Goal: Leave review/rating: Share an evaluation or opinion about a product, service, or content

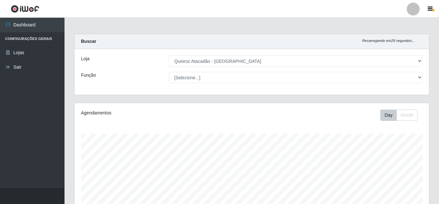
select select "225"
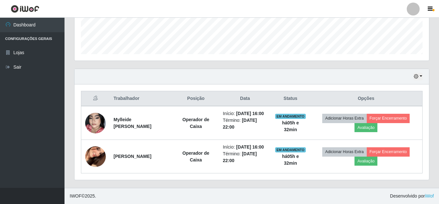
scroll to position [134, 355]
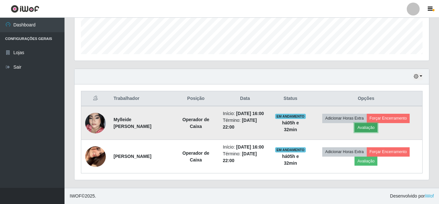
click at [371, 123] on button "Avaliação" at bounding box center [366, 127] width 23 height 9
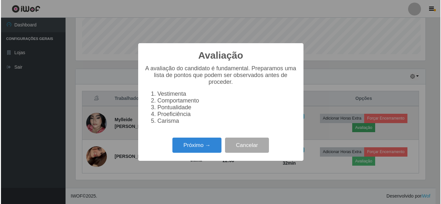
scroll to position [134, 351]
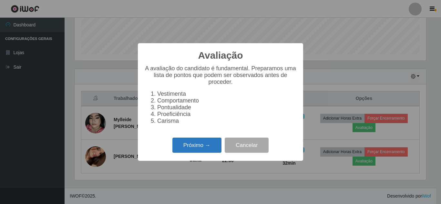
click at [194, 151] on button "Próximo →" at bounding box center [196, 145] width 49 height 15
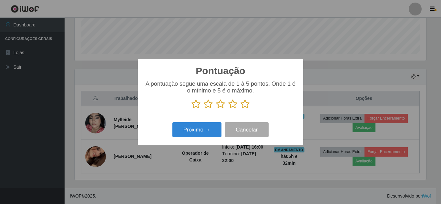
click at [245, 106] on icon at bounding box center [244, 104] width 9 height 10
click at [240, 109] on input "radio" at bounding box center [240, 109] width 0 height 0
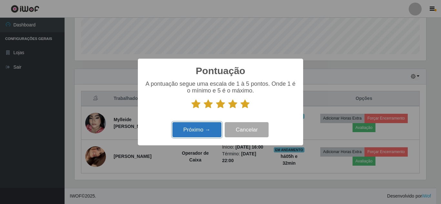
click at [192, 130] on button "Próximo →" at bounding box center [196, 129] width 49 height 15
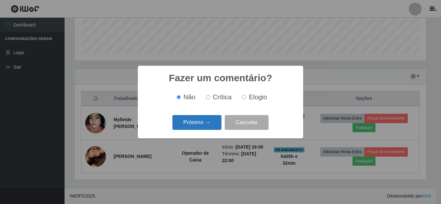
click at [199, 123] on button "Próximo →" at bounding box center [196, 122] width 49 height 15
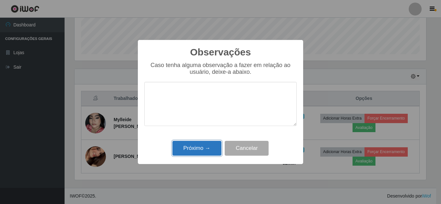
click at [198, 153] on button "Próximo →" at bounding box center [196, 148] width 49 height 15
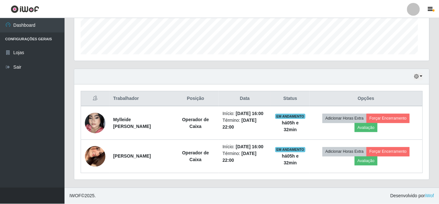
scroll to position [134, 355]
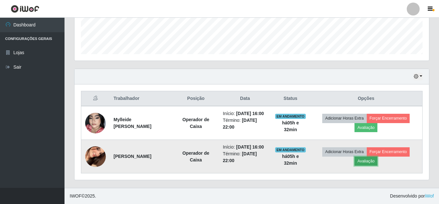
click at [374, 159] on button "Avaliação" at bounding box center [366, 161] width 23 height 9
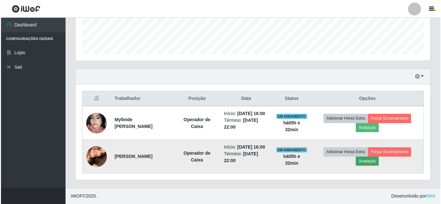
scroll to position [134, 351]
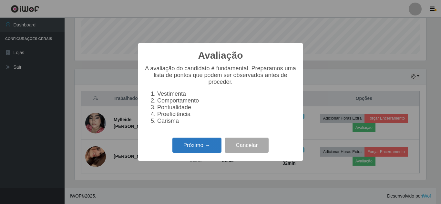
click at [211, 152] on button "Próximo →" at bounding box center [196, 145] width 49 height 15
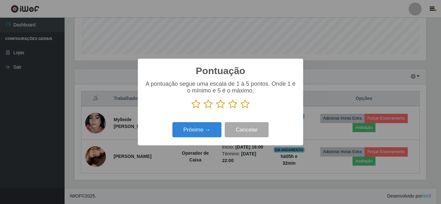
click at [244, 105] on icon at bounding box center [244, 104] width 9 height 10
click at [240, 109] on input "radio" at bounding box center [240, 109] width 0 height 0
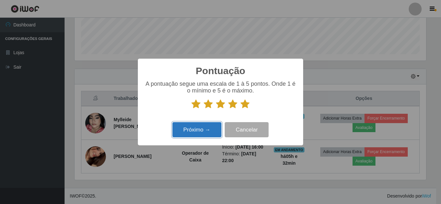
click at [203, 131] on button "Próximo →" at bounding box center [196, 129] width 49 height 15
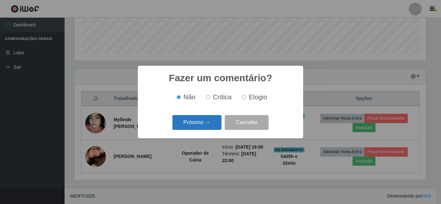
click at [204, 119] on button "Próximo →" at bounding box center [196, 122] width 49 height 15
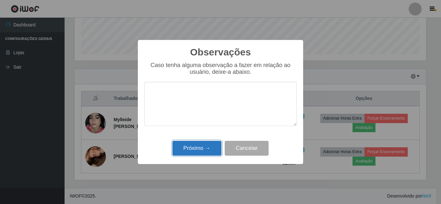
click at [195, 149] on button "Próximo →" at bounding box center [196, 148] width 49 height 15
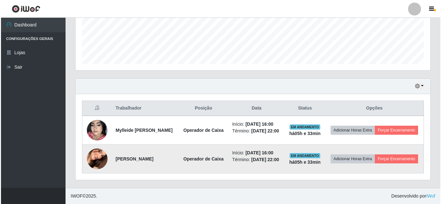
scroll to position [177, 0]
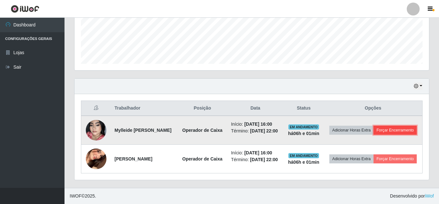
click at [390, 130] on button "Forçar Encerramento" at bounding box center [395, 130] width 43 height 9
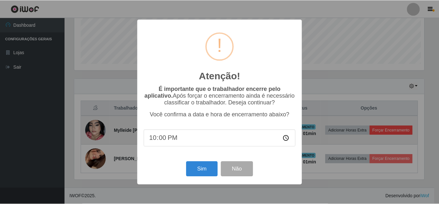
scroll to position [134, 351]
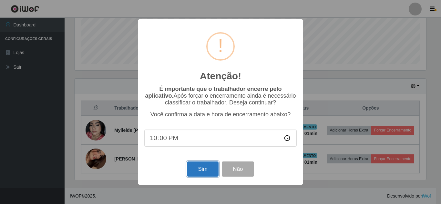
click at [204, 171] on button "Sim" at bounding box center [202, 169] width 31 height 15
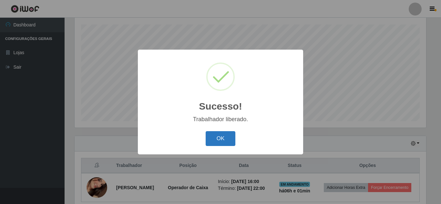
click at [225, 138] on button "OK" at bounding box center [221, 138] width 30 height 15
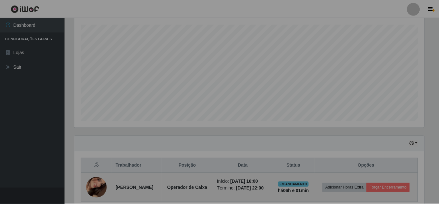
scroll to position [134, 355]
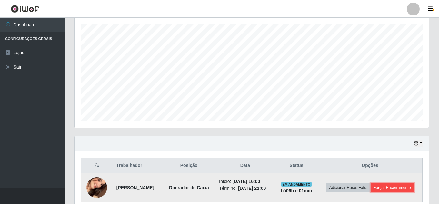
click at [404, 188] on button "Forçar Encerramento" at bounding box center [392, 187] width 43 height 9
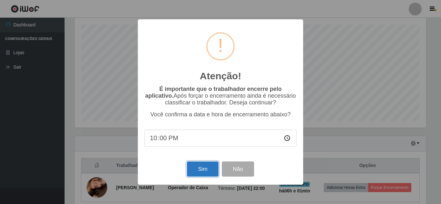
click at [209, 176] on button "Sim" at bounding box center [202, 169] width 31 height 15
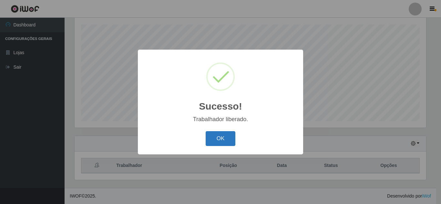
click at [225, 139] on button "OK" at bounding box center [221, 138] width 30 height 15
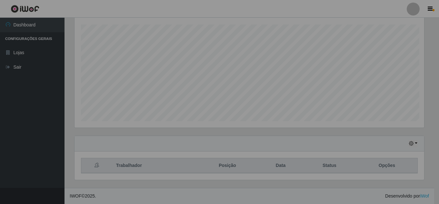
scroll to position [134, 355]
